Goal: Find specific page/section: Find specific page/section

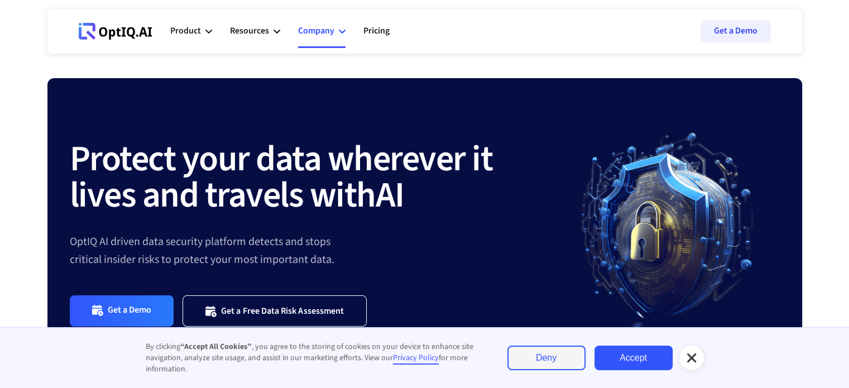
click at [309, 32] on div "Company" at bounding box center [316, 30] width 36 height 15
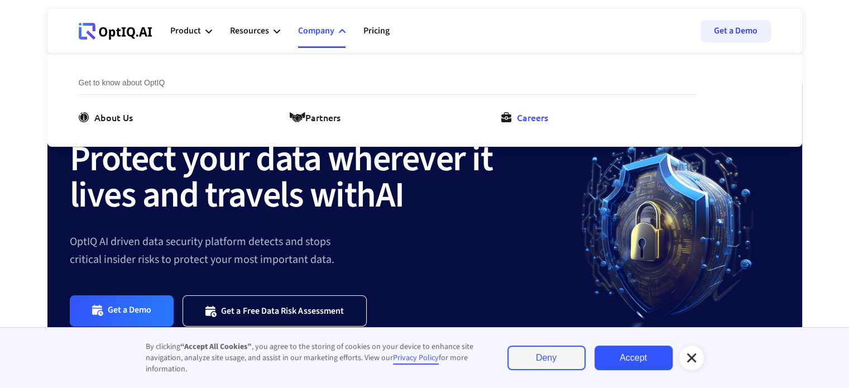
click at [520, 118] on div "Careers" at bounding box center [532, 117] width 31 height 13
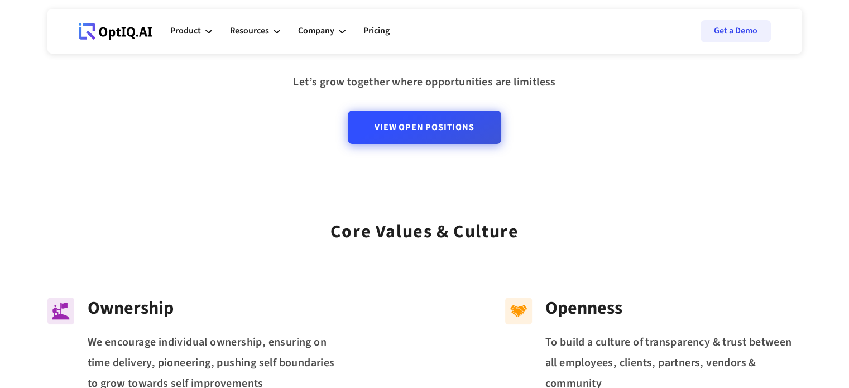
scroll to position [112, 0]
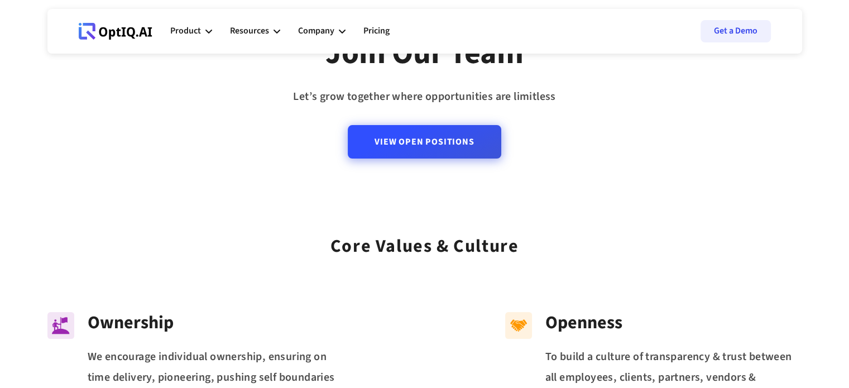
click at [420, 151] on link "View Open Positions" at bounding box center [424, 141] width 153 height 33
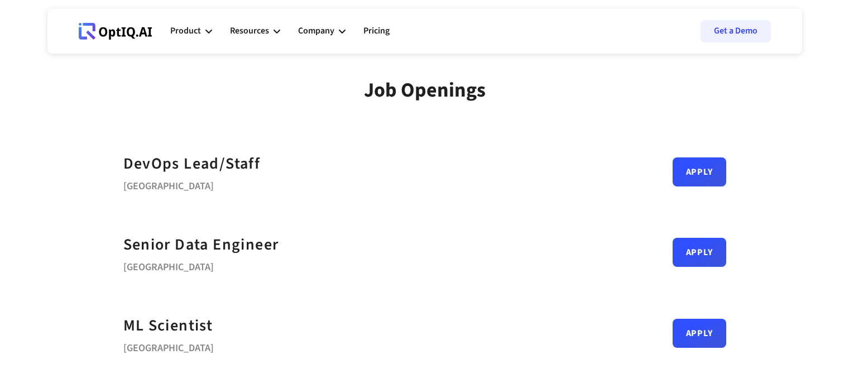
scroll to position [112, 0]
